Goal: Transaction & Acquisition: Purchase product/service

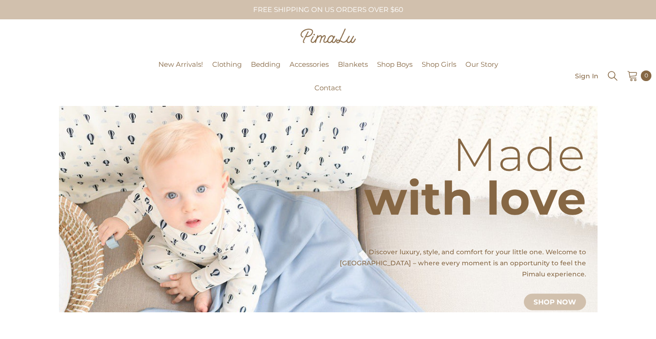
click at [521, 250] on p "Discover luxury, style, and comfort for your little one. Welcome to [GEOGRAPHIC…" at bounding box center [456, 262] width 260 height 33
click at [566, 294] on link "Shop Now" at bounding box center [555, 302] width 62 height 17
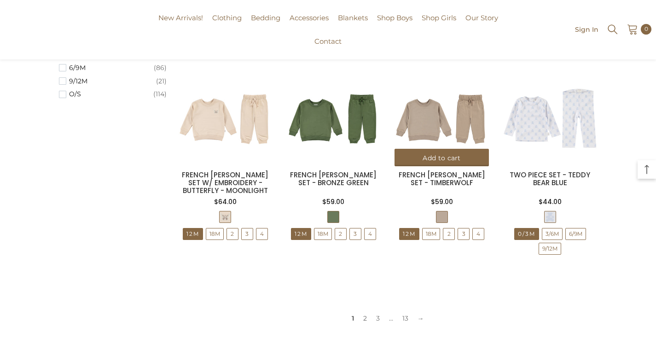
scroll to position [867, 0]
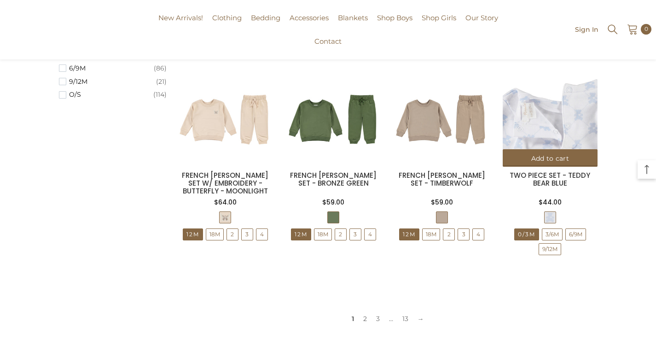
click at [549, 126] on img at bounding box center [550, 119] width 94 height 94
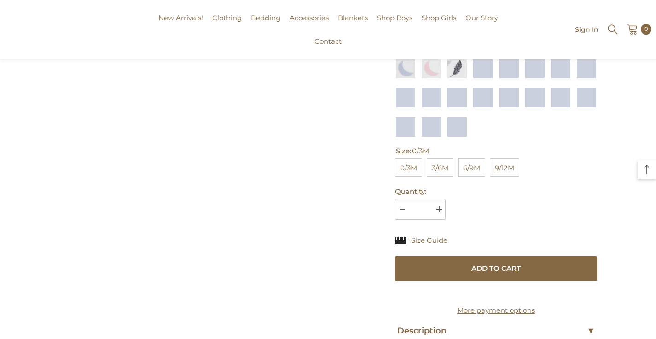
scroll to position [258, 0]
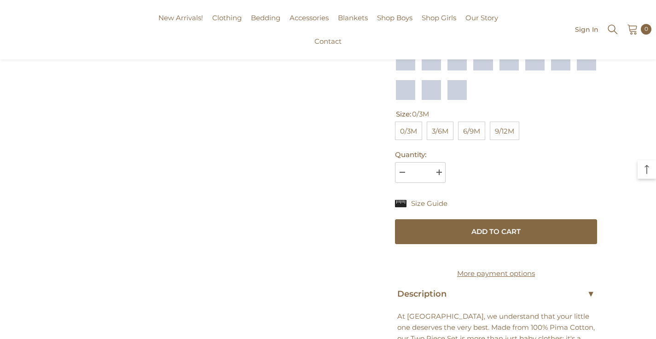
click at [509, 128] on span "9/12M" at bounding box center [504, 131] width 29 height 18
select select "**********"
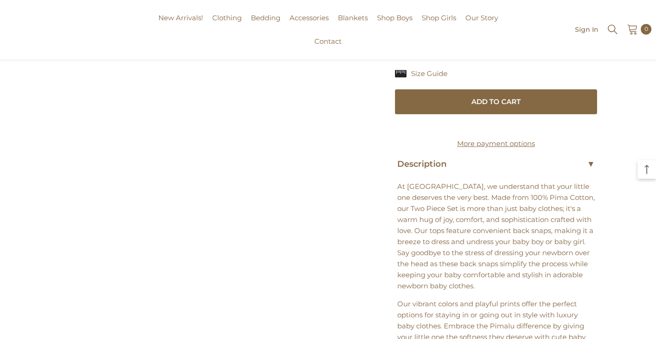
scroll to position [360, 0]
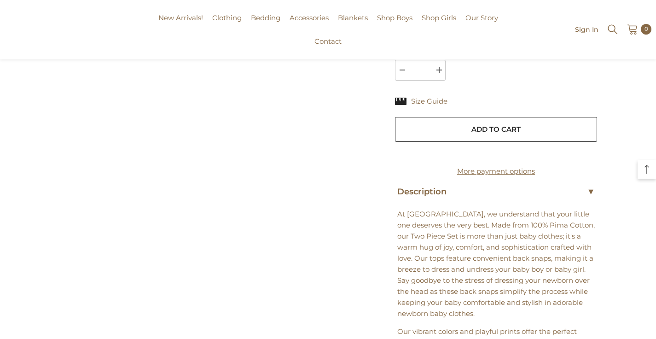
click at [514, 129] on button "Add to cart" at bounding box center [496, 129] width 203 height 25
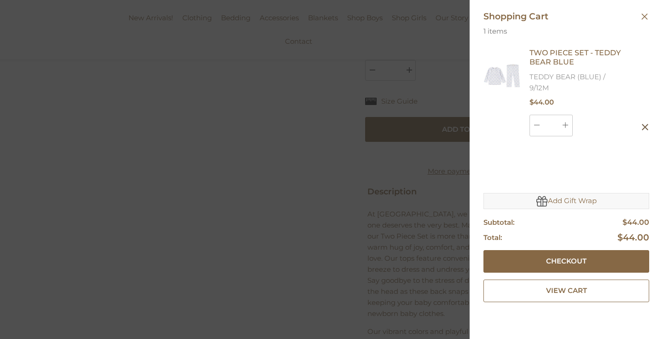
click at [562, 205] on div "Add Gift Wrap" at bounding box center [567, 201] width 166 height 16
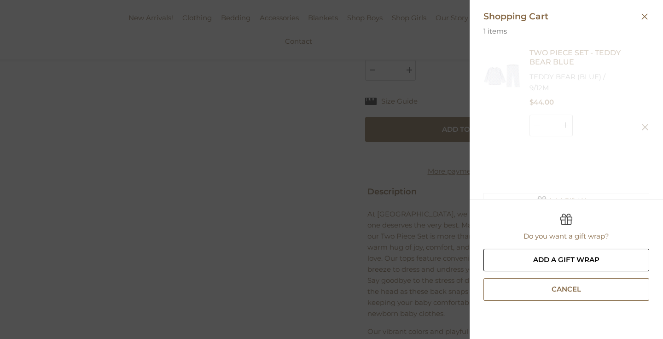
click at [552, 258] on button "Add A Gift Wrap" at bounding box center [567, 260] width 166 height 23
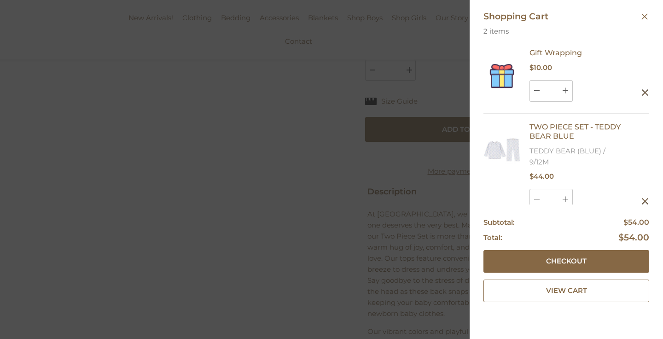
click at [643, 202] on icon "button" at bounding box center [646, 202] width 6 height 6
click at [644, 12] on button "Close" at bounding box center [645, 16] width 18 height 18
